Goal: Find contact information: Find contact information

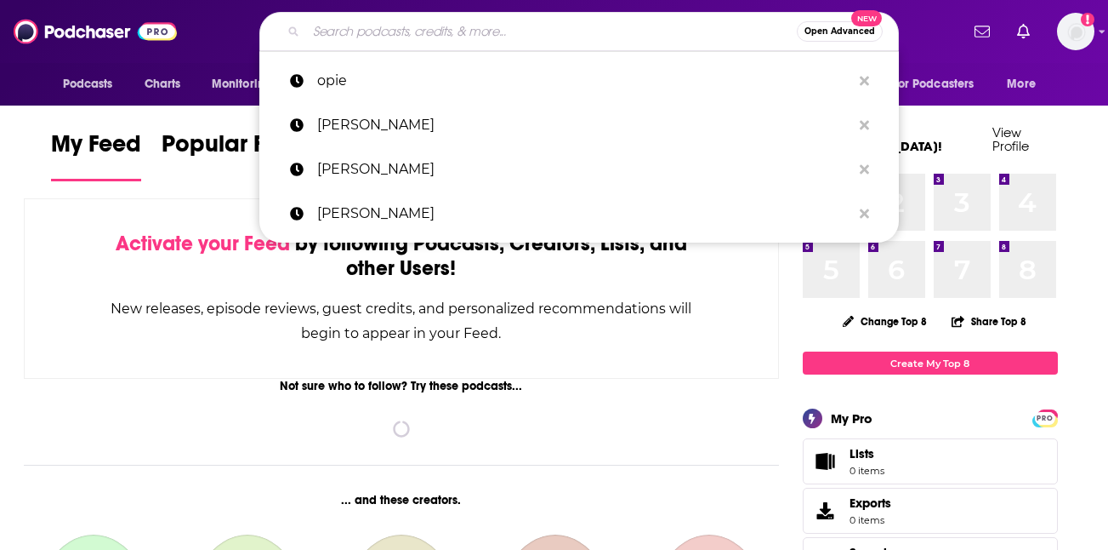
click at [345, 27] on input "Search podcasts, credits, & more..." at bounding box center [551, 31] width 491 height 27
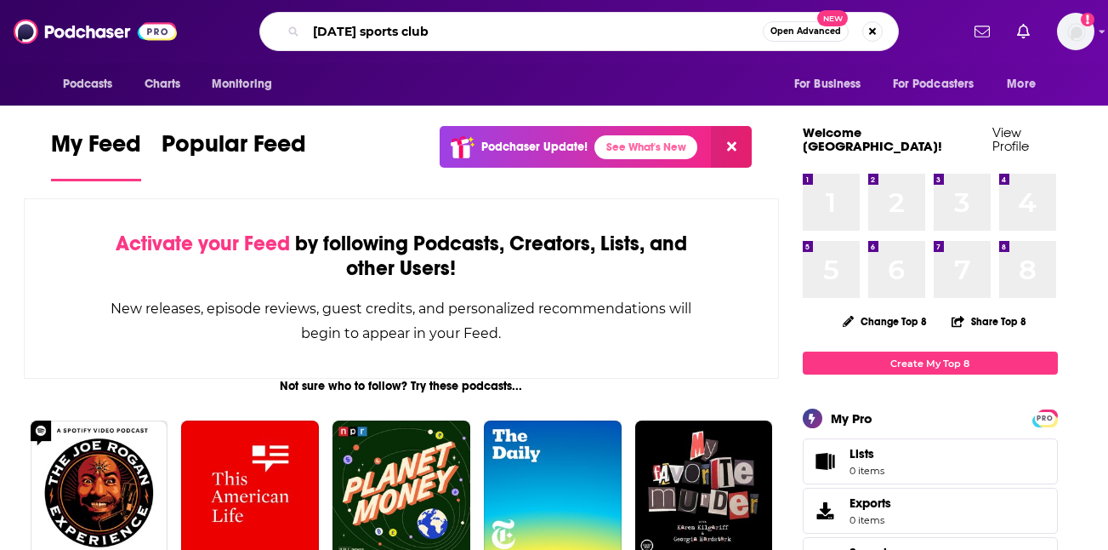
type input "[DATE] sports club"
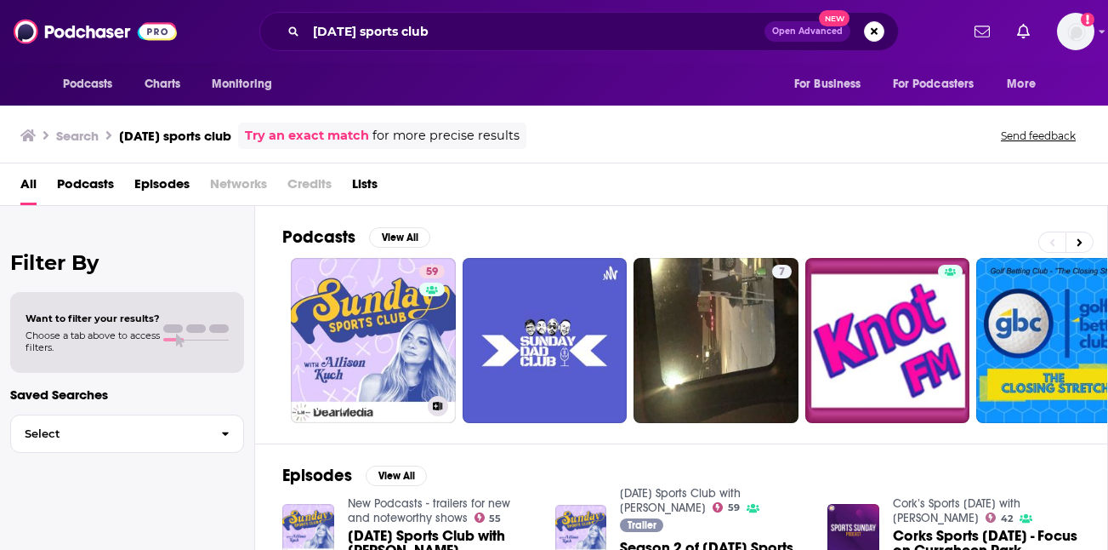
click at [367, 328] on link "59 Sunday Sports Club with Allison Kuch" at bounding box center [373, 340] width 165 height 165
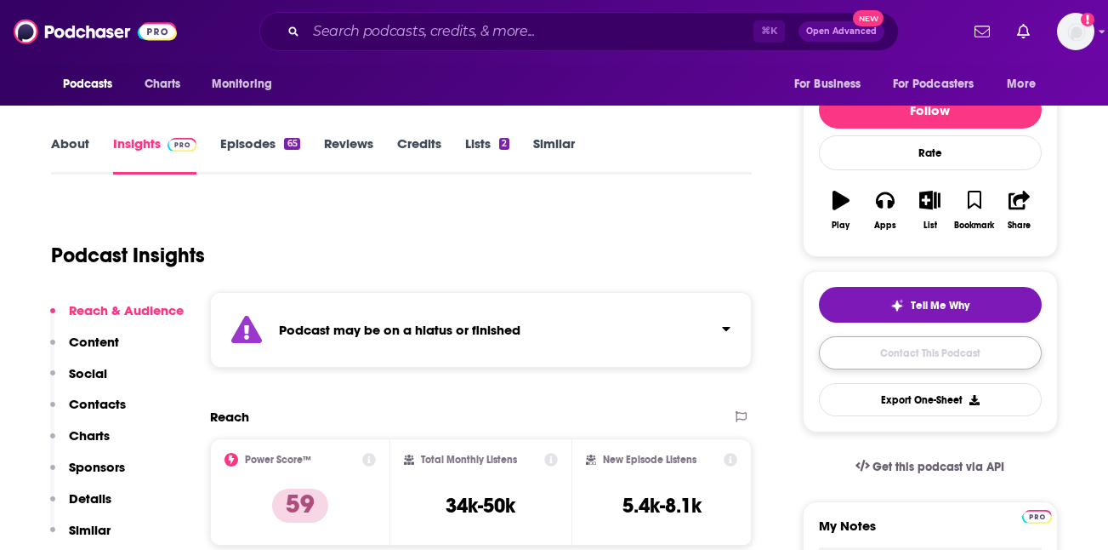
click at [845, 349] on link "Contact This Podcast" at bounding box center [930, 352] width 223 height 33
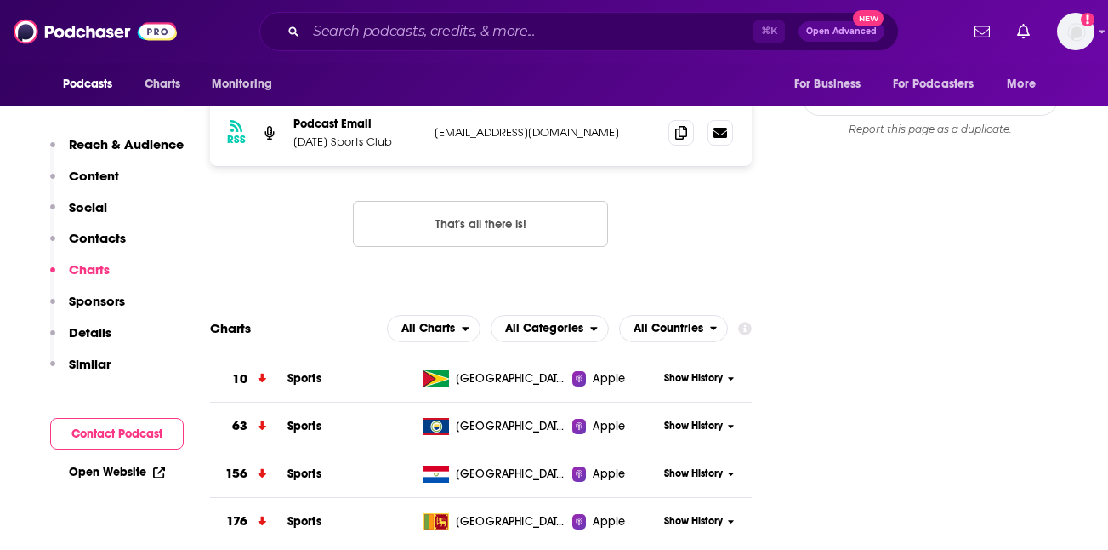
click at [112, 432] on button "Contact Podcast" at bounding box center [117, 433] width 134 height 31
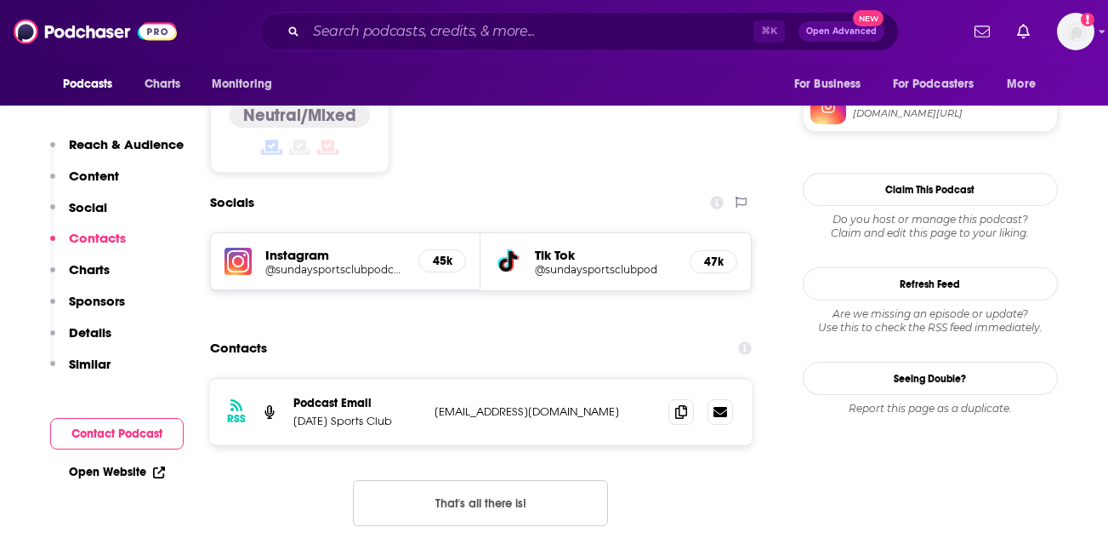
scroll to position [1510, 0]
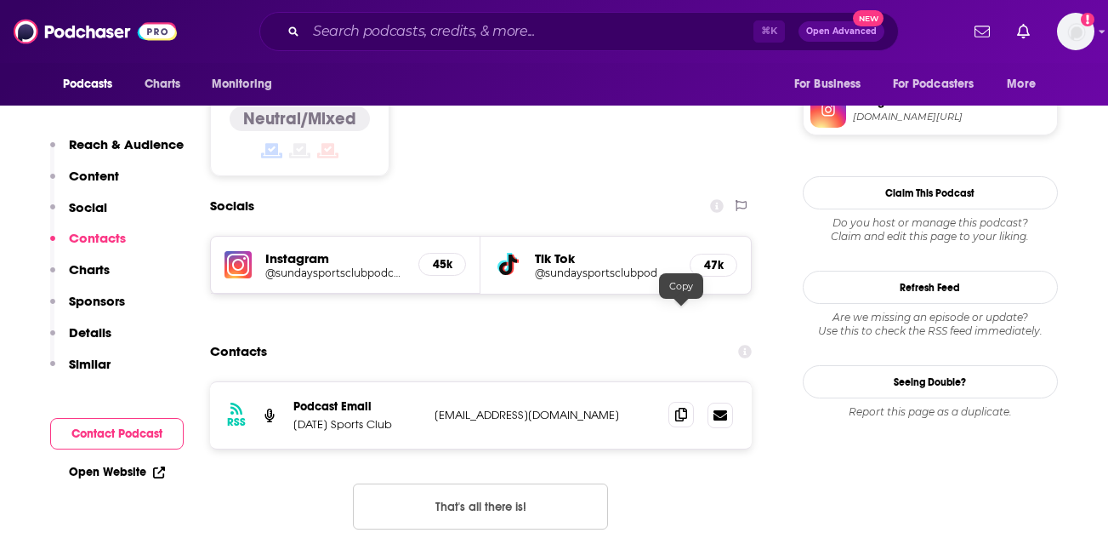
click at [685, 407] on icon at bounding box center [681, 414] width 12 height 14
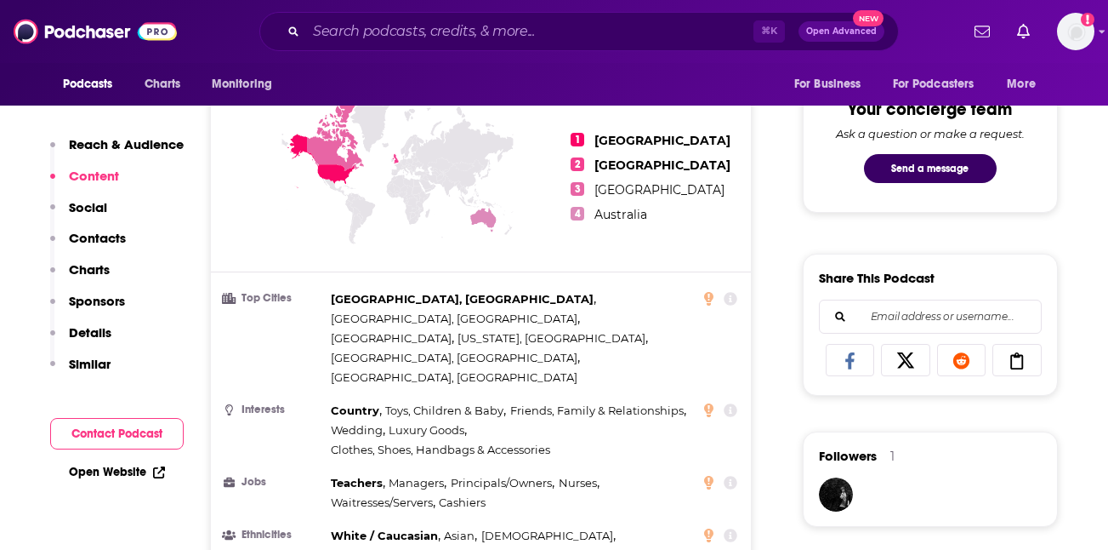
scroll to position [0, 0]
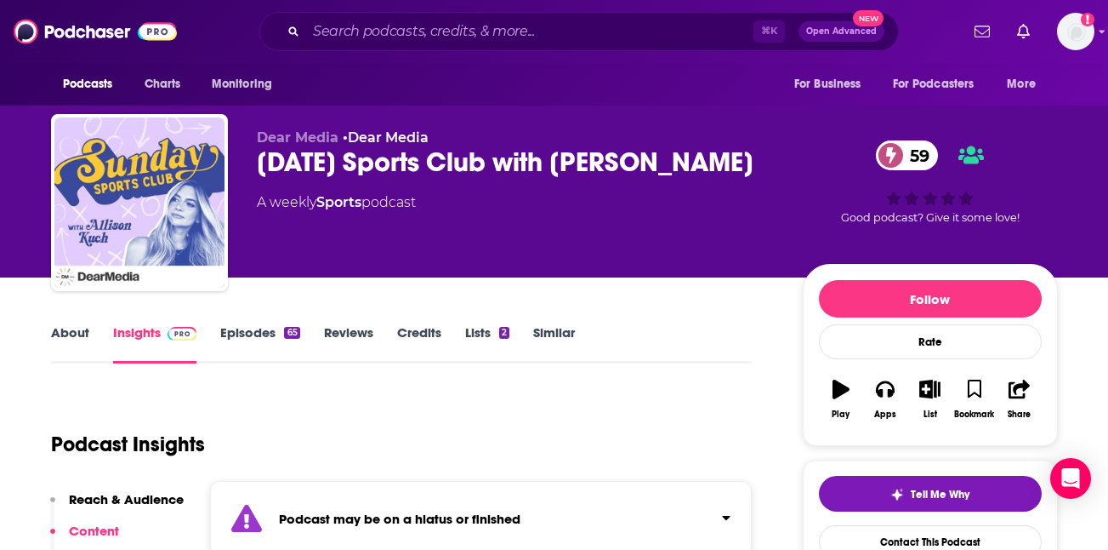
click at [506, 4] on div "Podcasts Charts Monitoring ⌘ K Open Advanced New For Business For Podcasters Mo…" at bounding box center [554, 31] width 1108 height 63
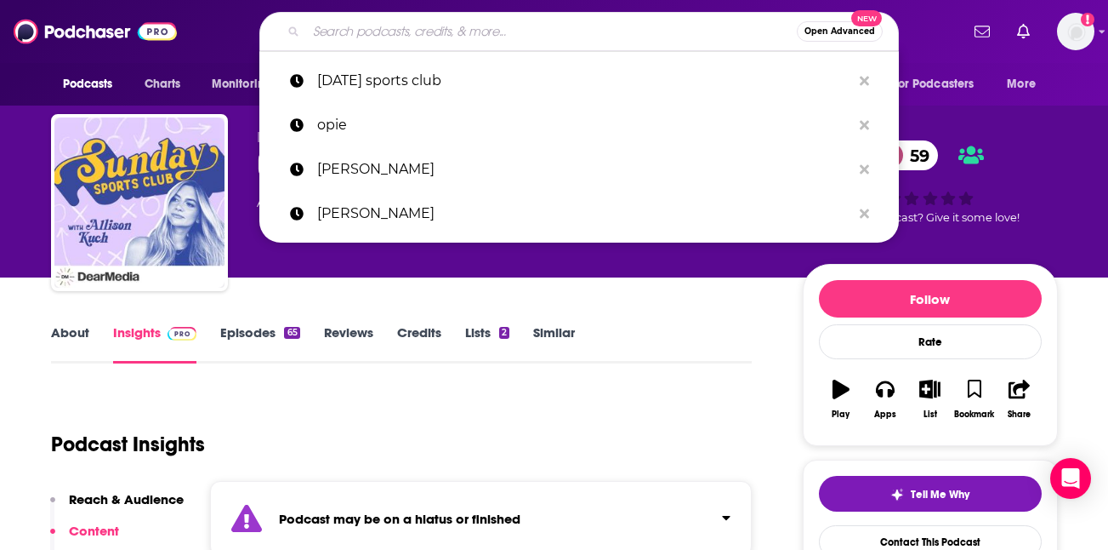
click at [506, 23] on input "Search podcasts, credits, & more..." at bounding box center [551, 31] width 491 height 27
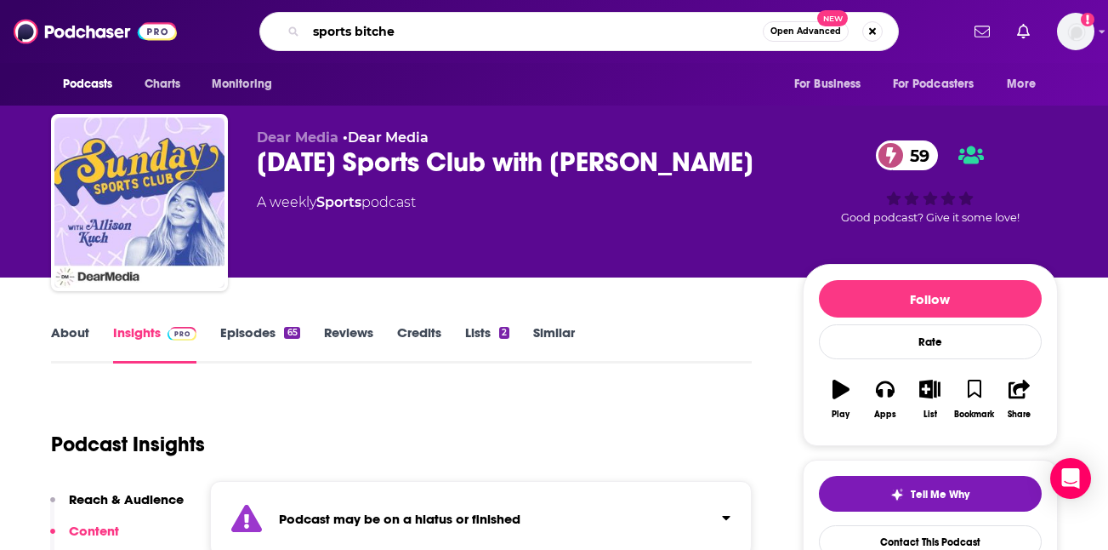
type input "sports bitches"
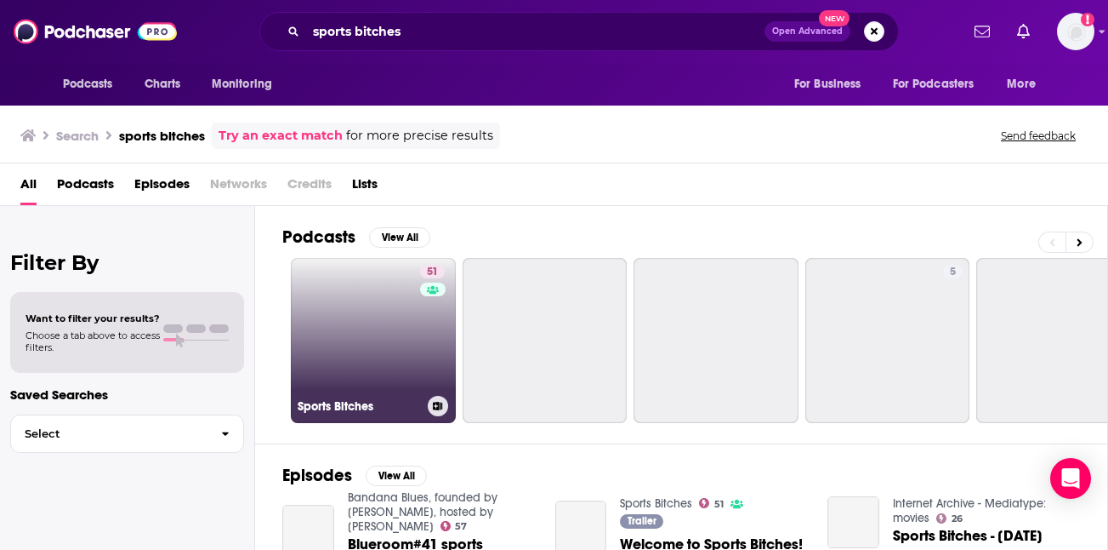
click at [413, 374] on link "51 Sports Bitches" at bounding box center [373, 340] width 165 height 165
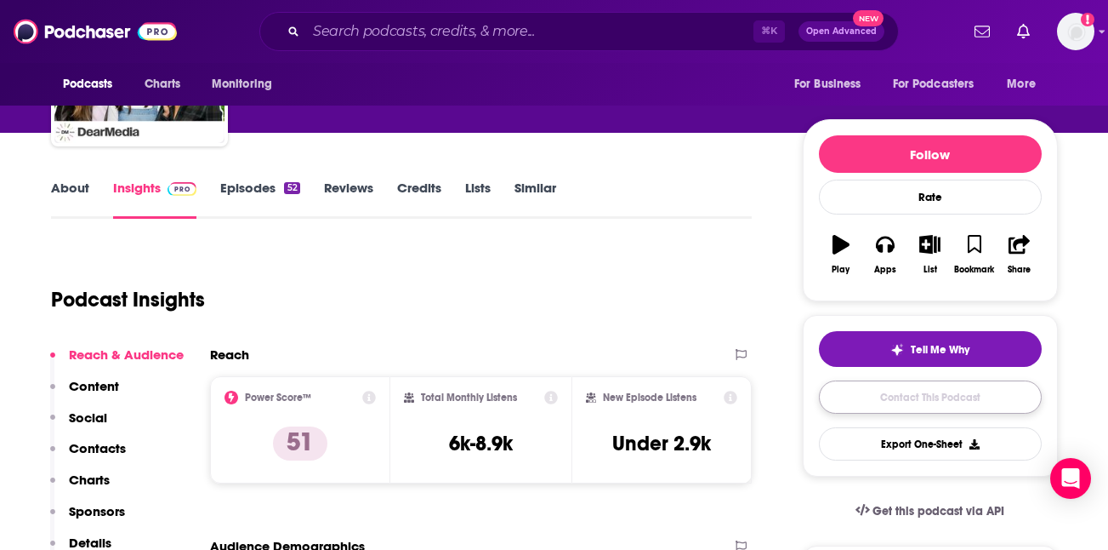
click at [939, 401] on link "Contact This Podcast" at bounding box center [930, 396] width 223 height 33
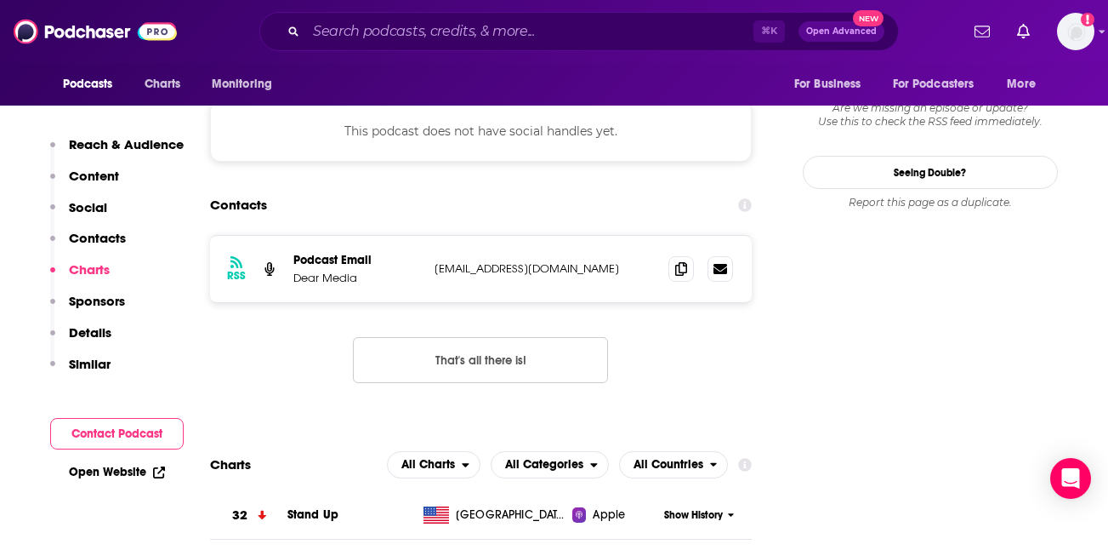
scroll to position [1480, 0]
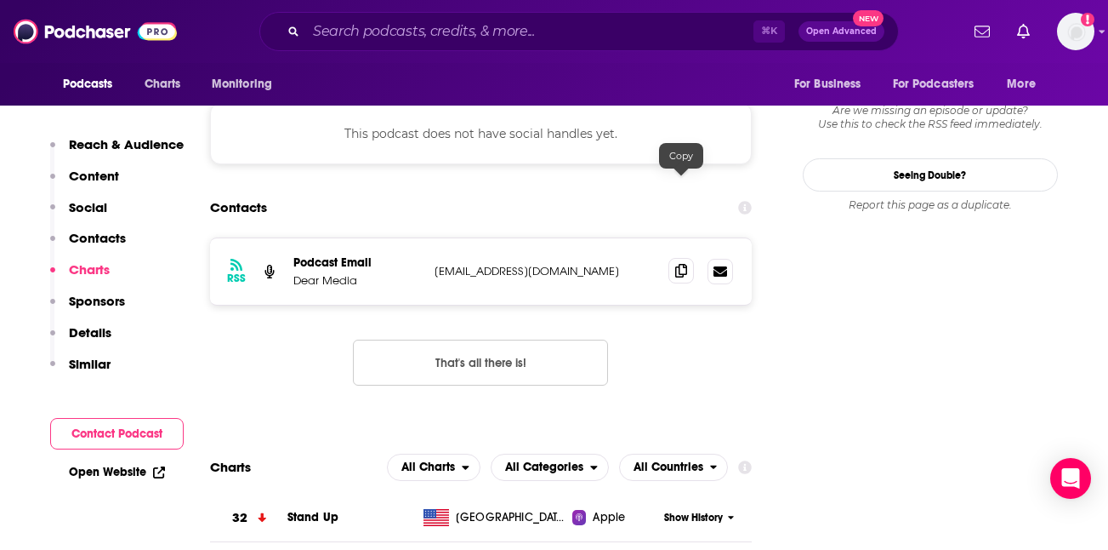
click at [678, 258] on span at bounding box center [682, 271] width 26 height 26
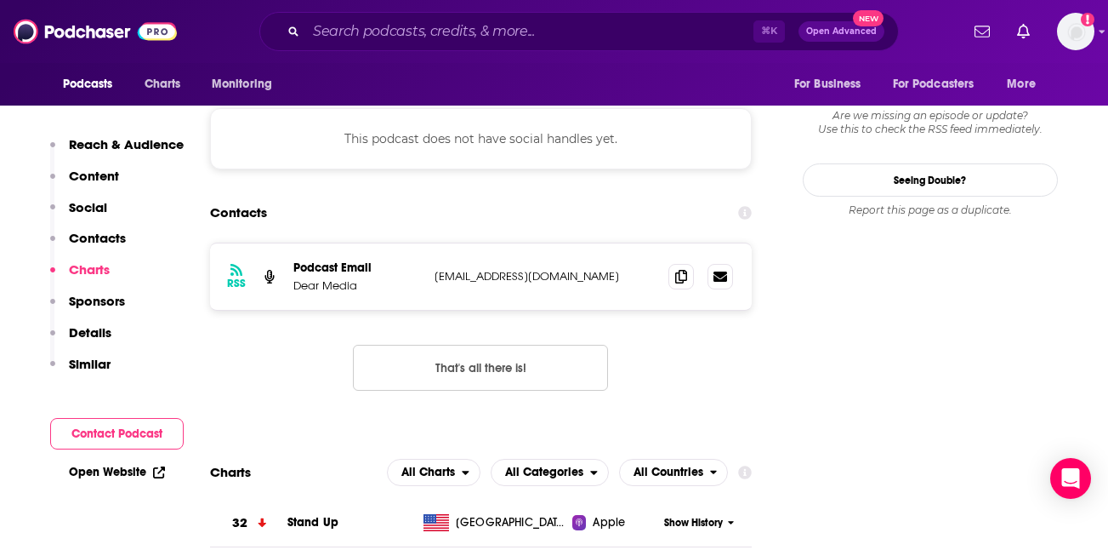
scroll to position [1447, 0]
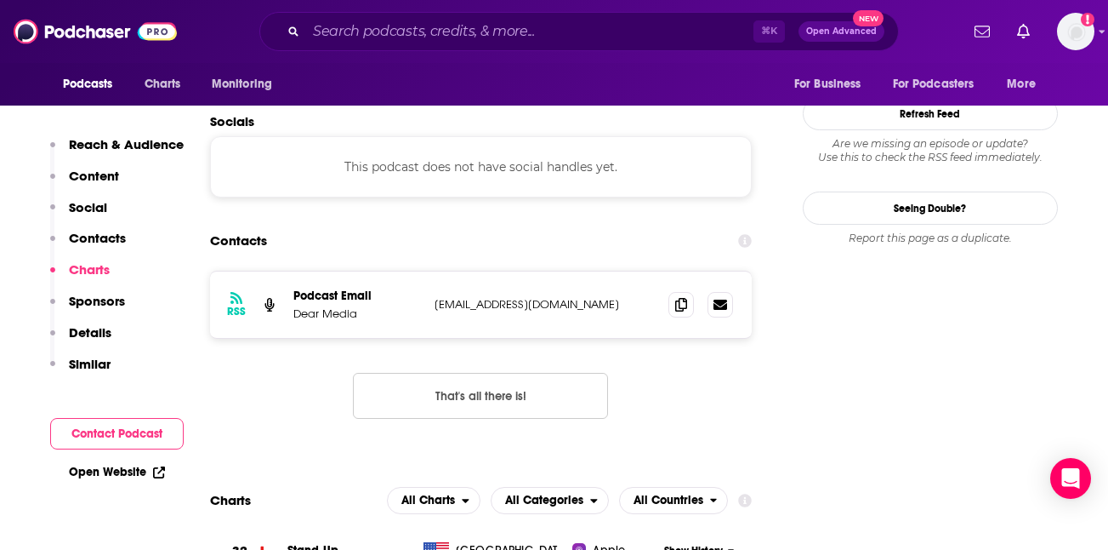
click at [88, 477] on link "Open Website" at bounding box center [117, 471] width 96 height 14
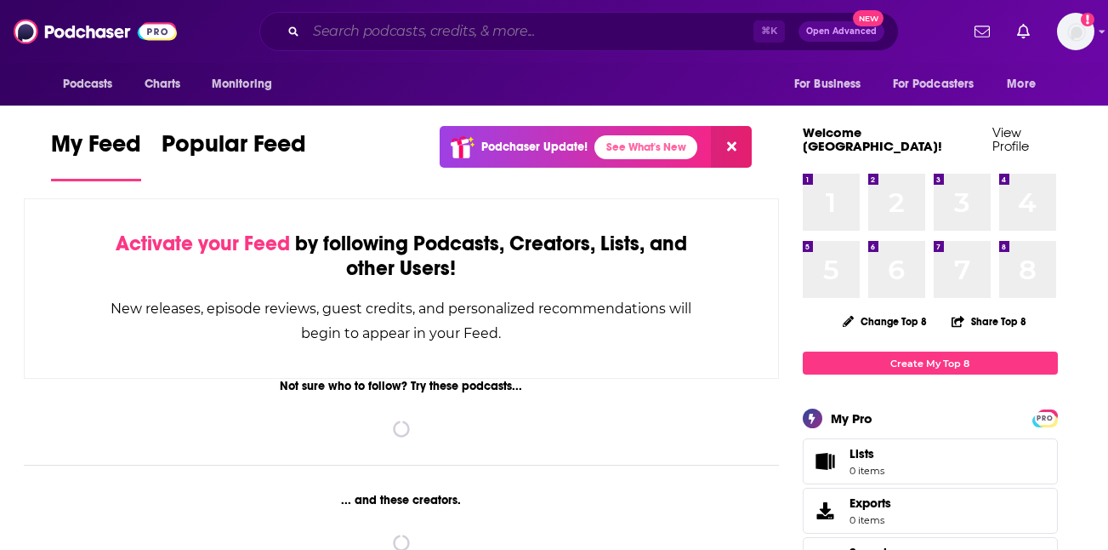
click at [450, 32] on input "Search podcasts, credits, & more..." at bounding box center [529, 31] width 447 height 27
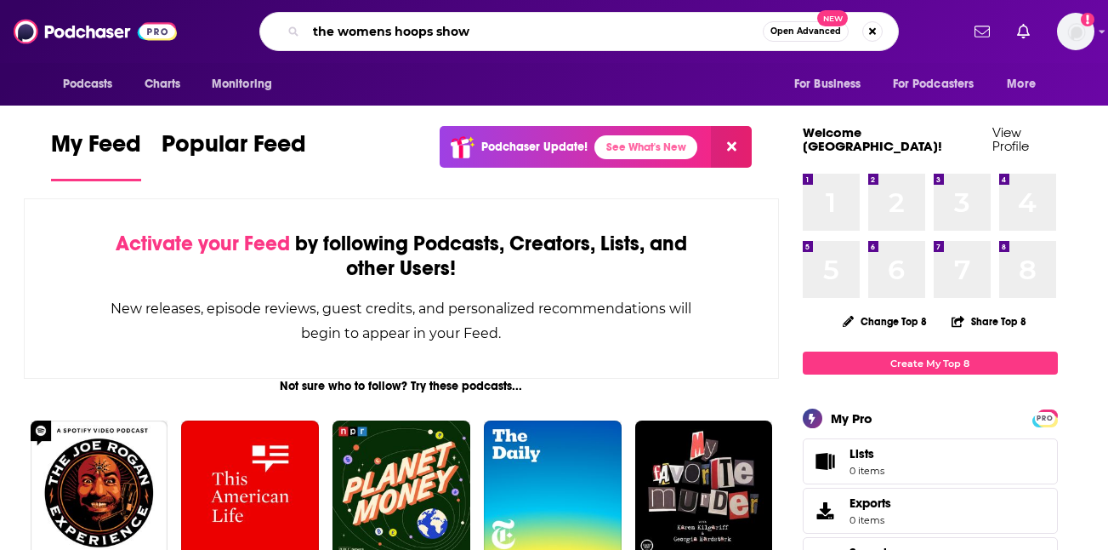
type input "the womens hoops show"
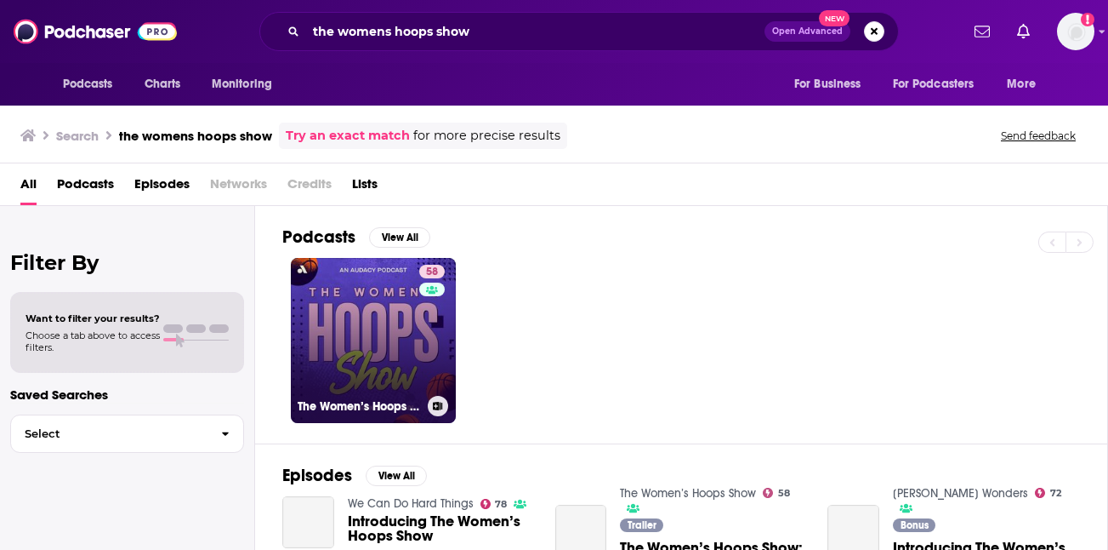
click at [391, 349] on link "58 The Women’s Hoops Show" at bounding box center [373, 340] width 165 height 165
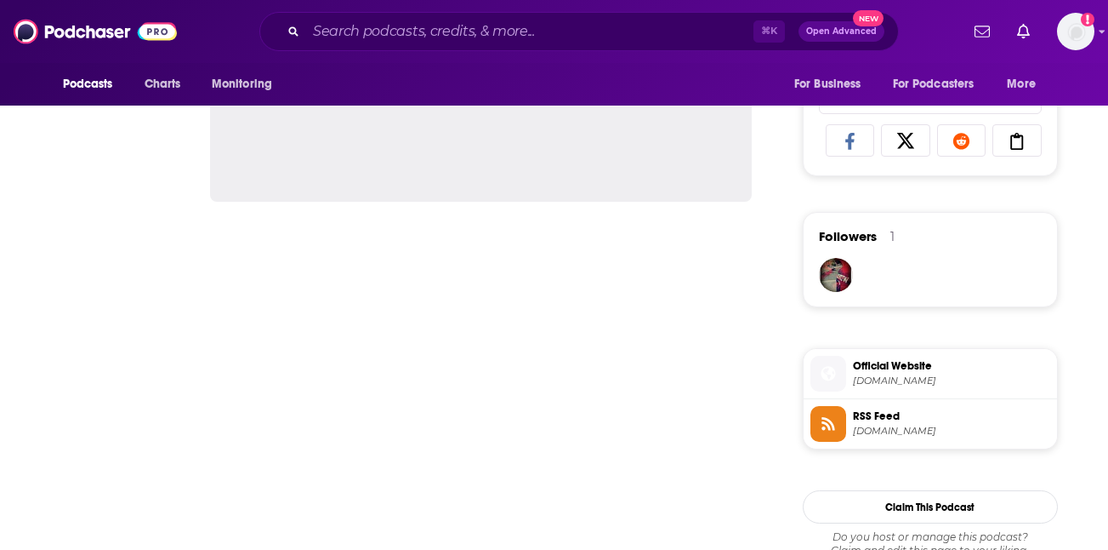
scroll to position [1108, 0]
